Goal: Find specific page/section

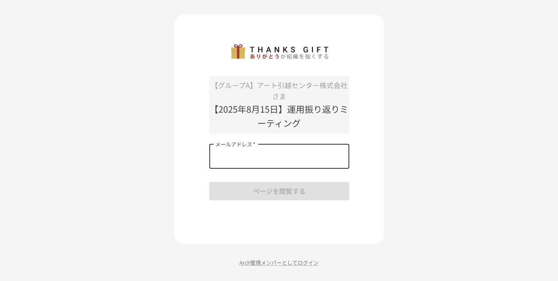
click at [254, 162] on input "メールアドレス   *" at bounding box center [279, 156] width 140 height 25
type input "**********"
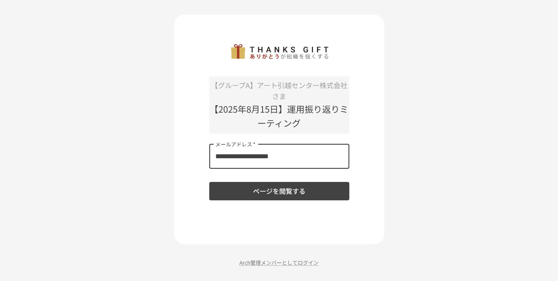
click at [276, 191] on button "ページを閲覧する" at bounding box center [279, 191] width 140 height 18
